Goal: Navigation & Orientation: Find specific page/section

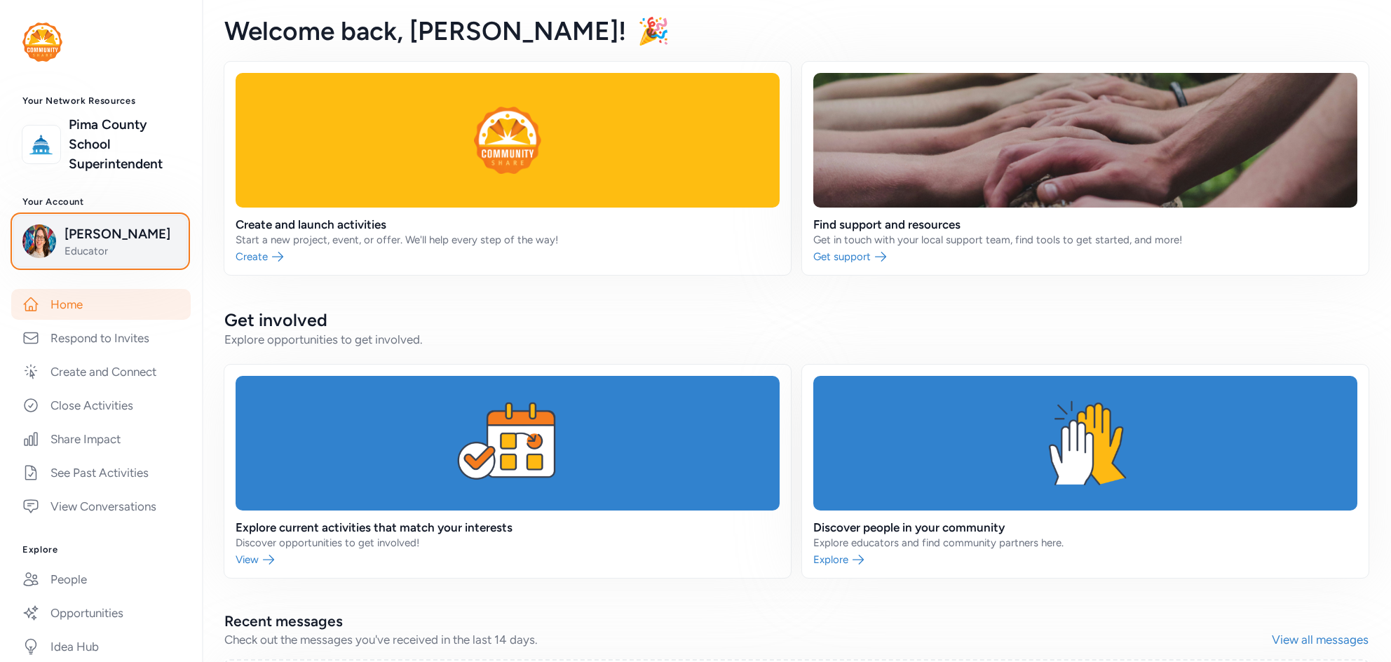
click at [78, 240] on span "[PERSON_NAME]" at bounding box center [121, 234] width 114 height 20
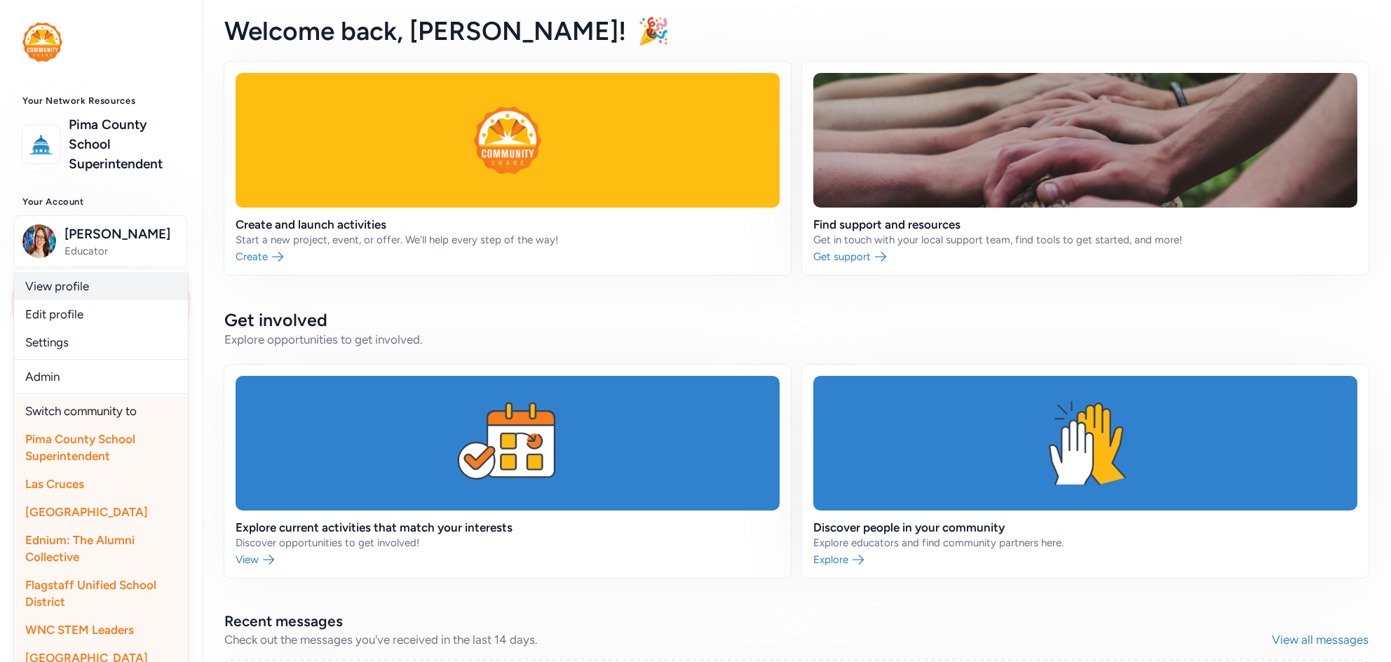
click at [61, 285] on link "View profile" at bounding box center [101, 286] width 174 height 28
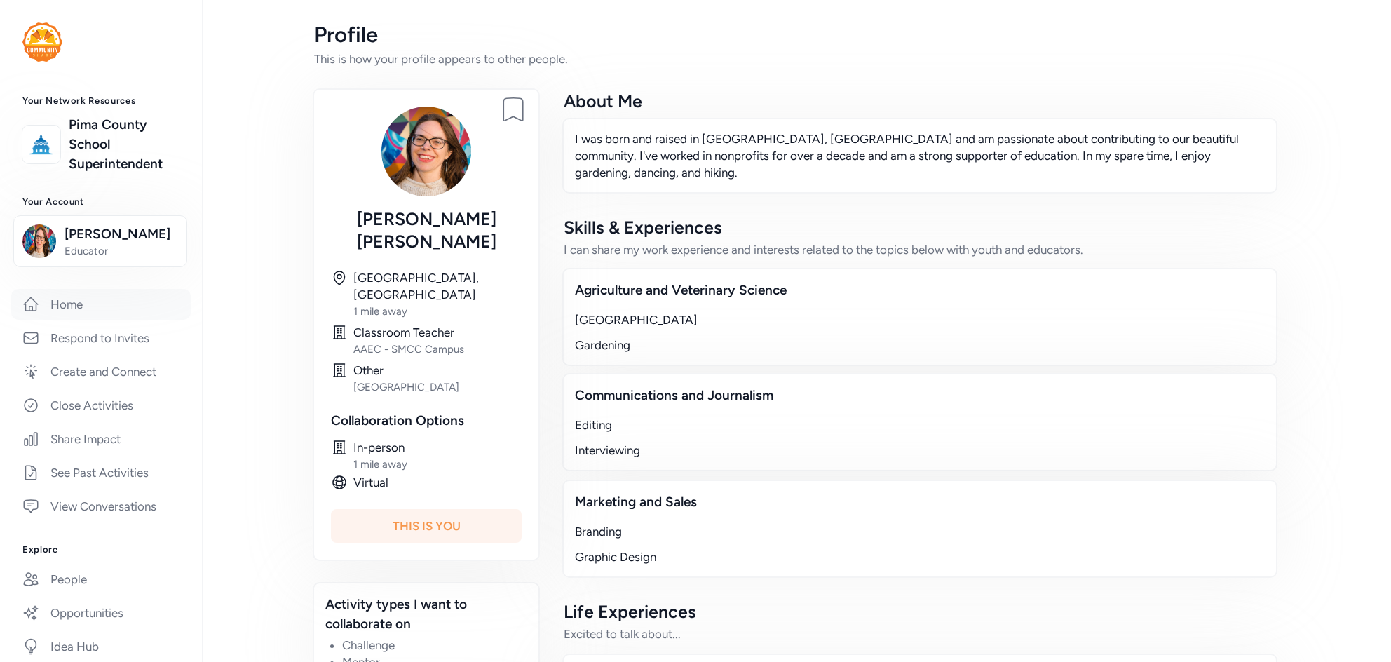
click at [111, 301] on link "Home" at bounding box center [100, 304] width 179 height 31
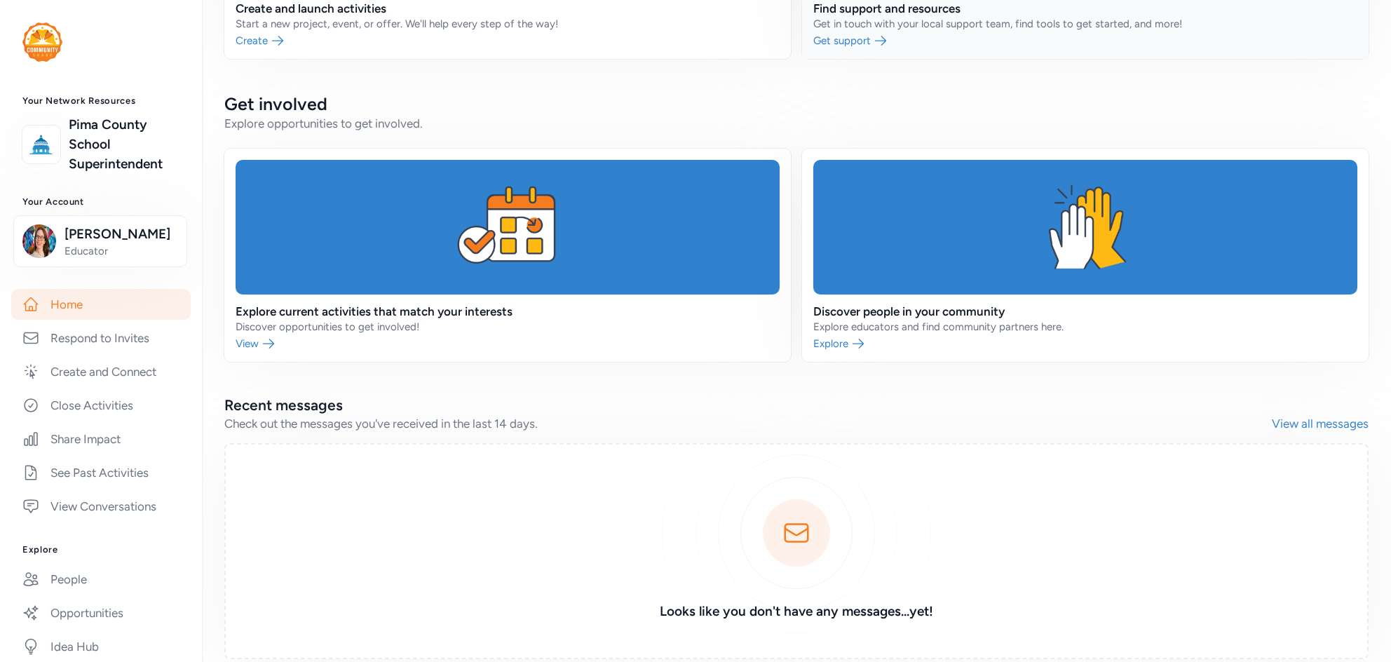
scroll to position [191, 0]
